Goal: Find specific page/section

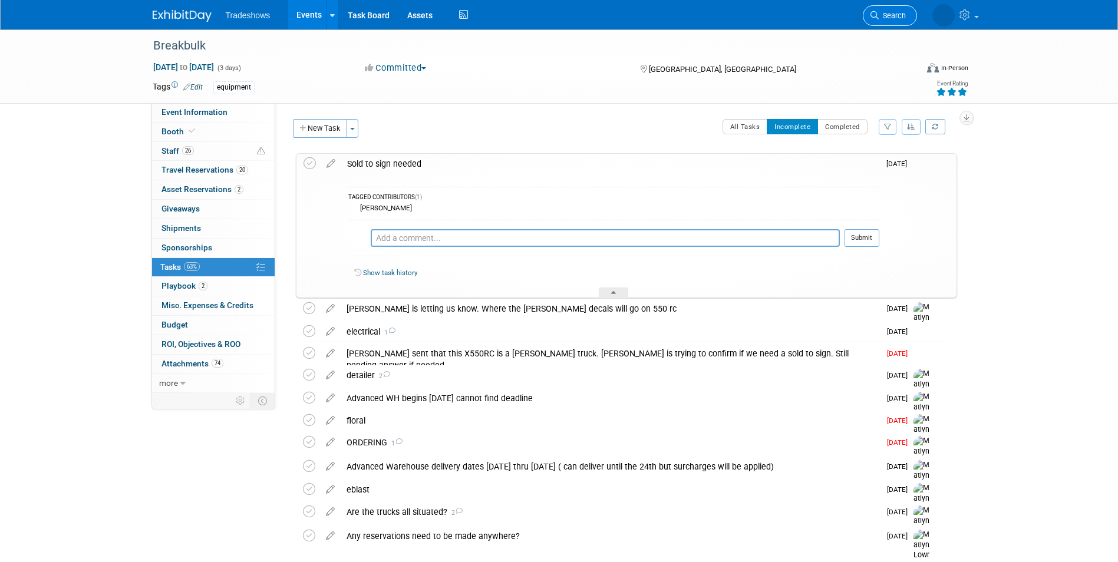
click at [897, 9] on link "Search" at bounding box center [890, 15] width 54 height 21
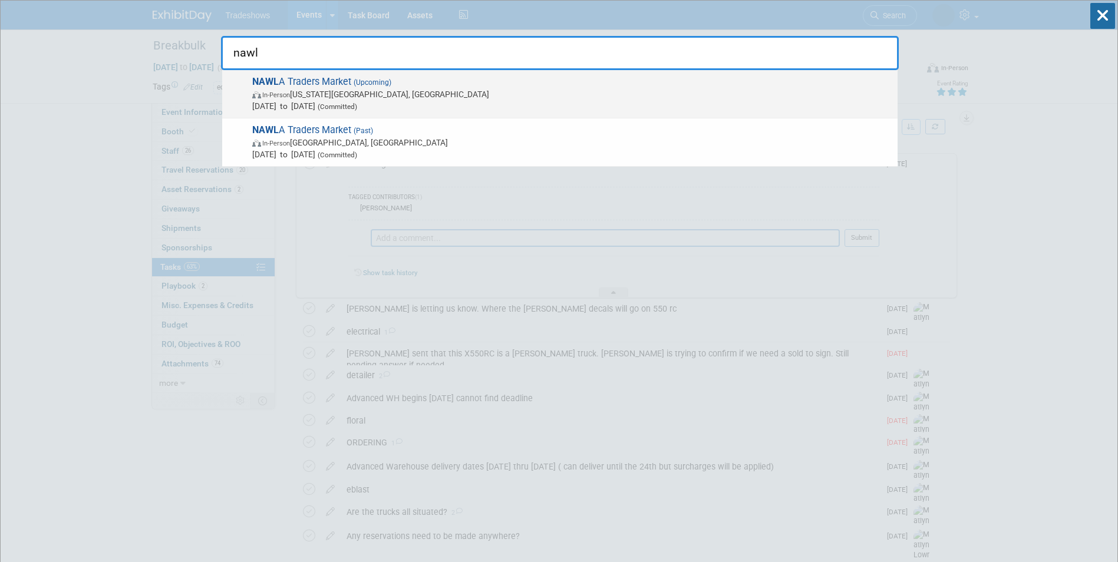
type input "nawl"
click at [301, 91] on span "In-Person [US_STATE][GEOGRAPHIC_DATA], [GEOGRAPHIC_DATA]" at bounding box center [572, 94] width 640 height 12
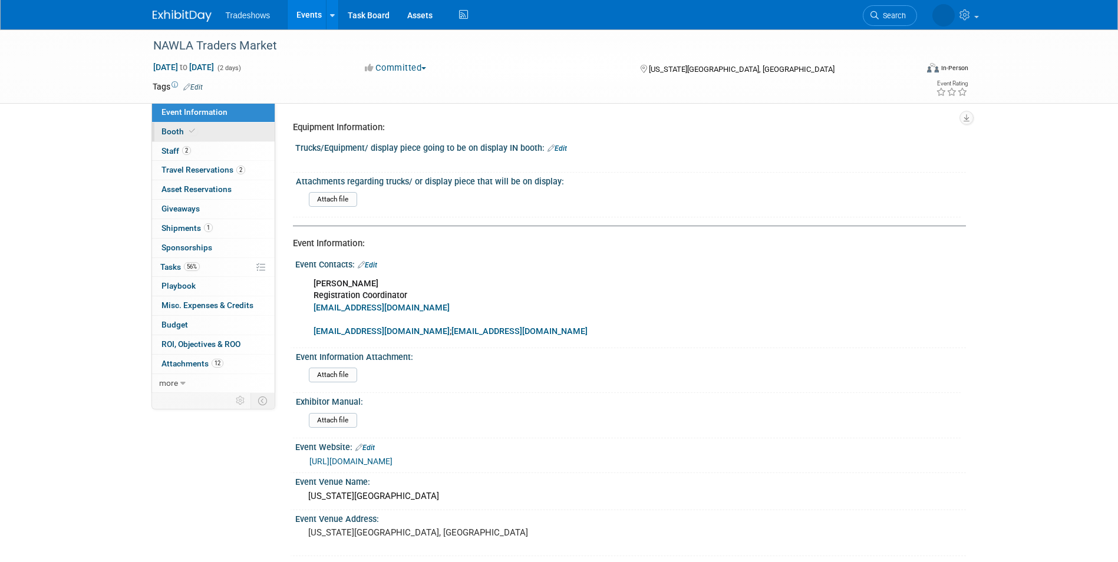
click at [239, 132] on link "Booth" at bounding box center [213, 132] width 123 height 19
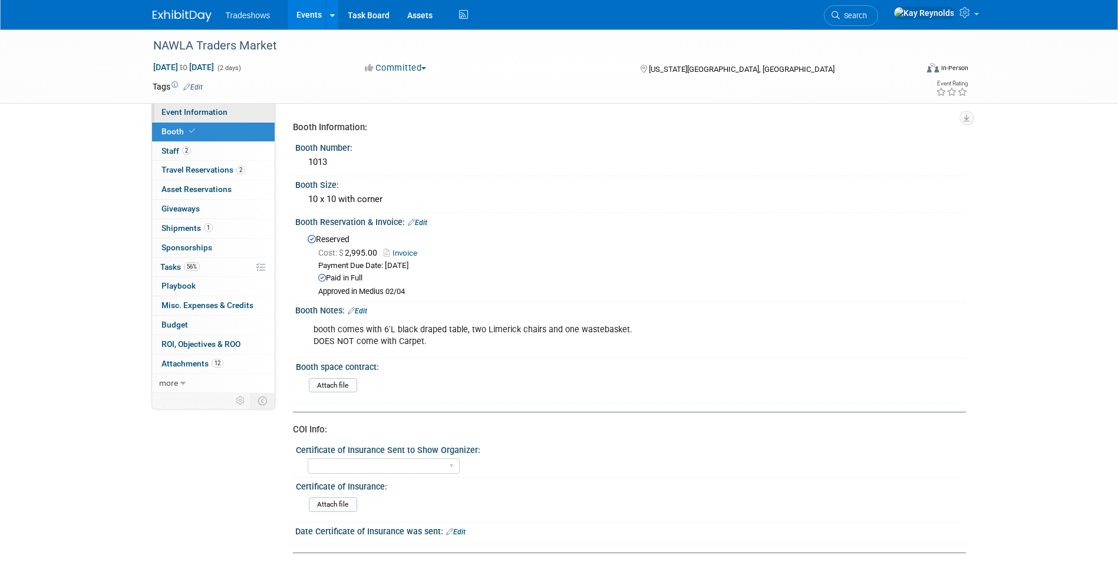
click at [237, 108] on link "Event Information" at bounding box center [213, 112] width 123 height 19
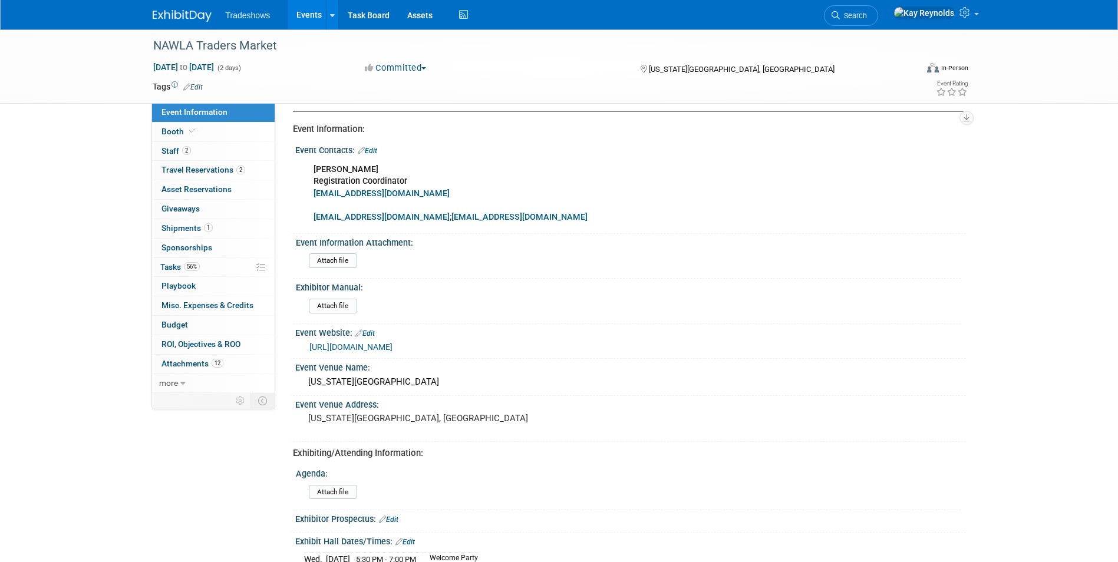
scroll to position [236, 0]
